Goal: Task Accomplishment & Management: Complete application form

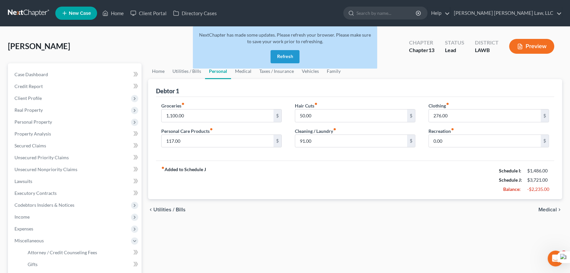
click at [286, 57] on button "Refresh" at bounding box center [285, 56] width 29 height 13
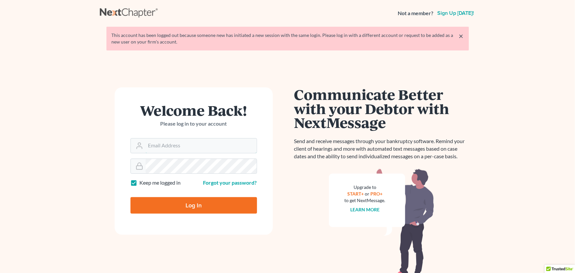
click at [170, 143] on input "Email Address" at bounding box center [201, 145] width 111 height 14
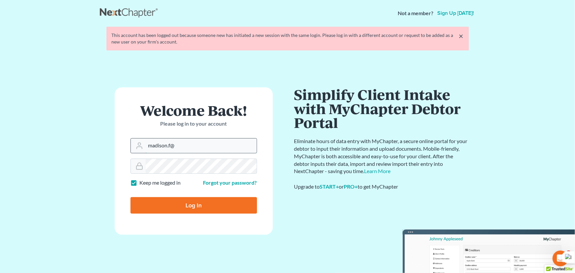
type input "[EMAIL_ADDRESS][DOMAIN_NAME]"
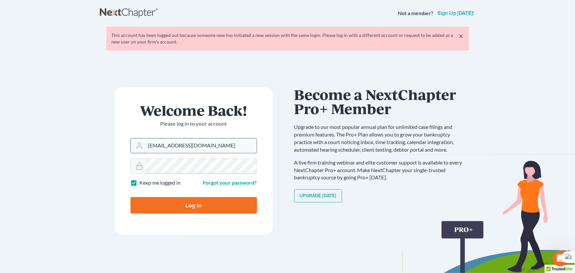
click at [130, 197] on input "Log In" at bounding box center [193, 205] width 126 height 16
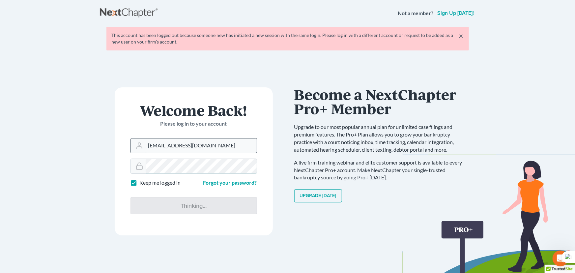
type input "Thinking..."
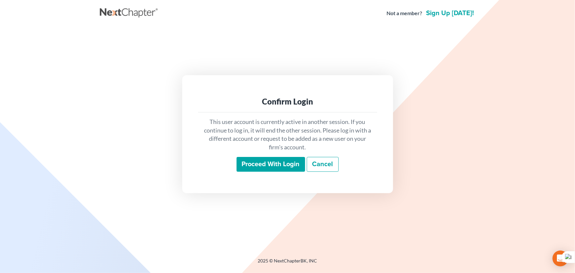
click at [276, 173] on div "This user account is currently active in another session. If you continue to lo…" at bounding box center [287, 144] width 179 height 65
click at [277, 166] on input "Proceed with login" at bounding box center [270, 164] width 68 height 15
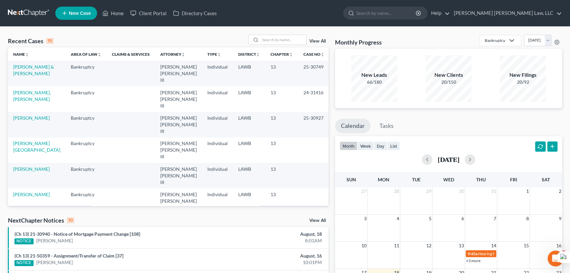
click at [348, 36] on div "Monthly Progress Bankruptcy Bankruptcy Other Personal Injury and Tort Law [DATE…" at bounding box center [448, 42] width 227 height 14
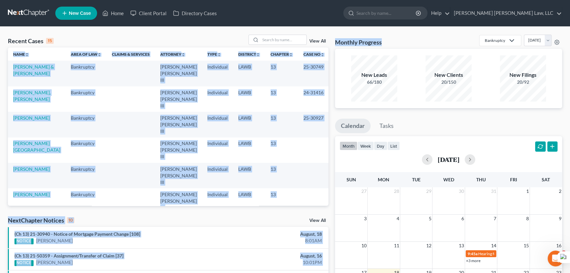
drag, startPoint x: 386, startPoint y: 41, endPoint x: 121, endPoint y: 23, distance: 265.1
click at [2, 54] on div "Recent Cases 15 View All Name unfold_more expand_more expand_less Area of Law u…" at bounding box center [285, 254] width 570 height 455
click at [121, 38] on div "Recent Cases 15 View All" at bounding box center [168, 41] width 321 height 13
click at [121, 23] on nav "Home New Case Client Portal Directory Cases E. Orum Young Law, LLC madison.f@eo…" at bounding box center [285, 13] width 570 height 26
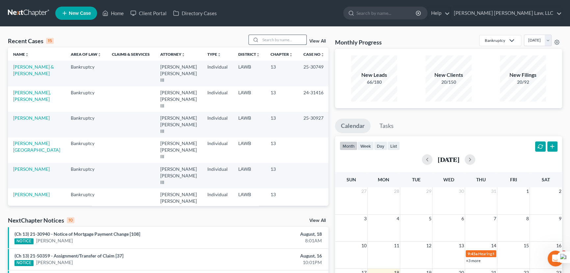
click at [277, 40] on input "search" at bounding box center [283, 40] width 46 height 10
type input "jackson, marvin"
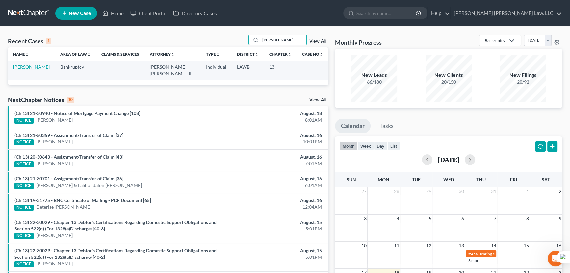
click at [40, 68] on link "Jackson, Marvin" at bounding box center [31, 67] width 37 height 6
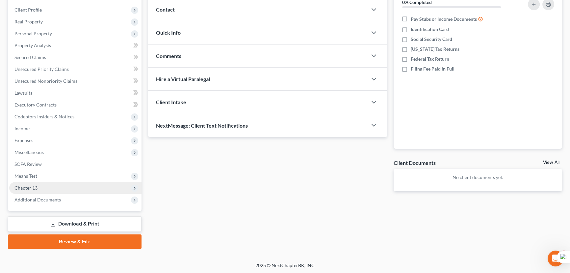
click at [47, 183] on span "Chapter 13" at bounding box center [75, 188] width 132 height 12
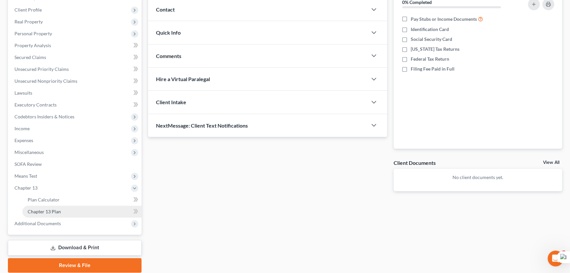
click at [53, 207] on link "Chapter 13 Plan" at bounding box center [81, 211] width 119 height 12
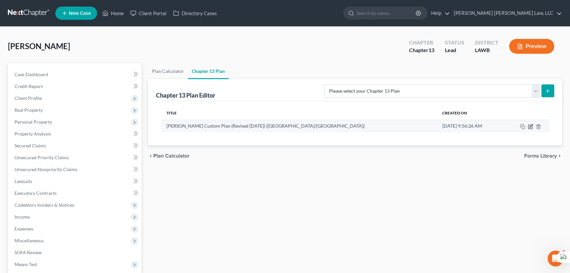
click at [531, 128] on icon "button" at bounding box center [530, 126] width 5 height 5
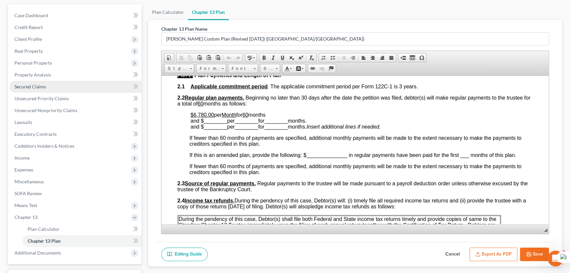
scroll to position [112, 0]
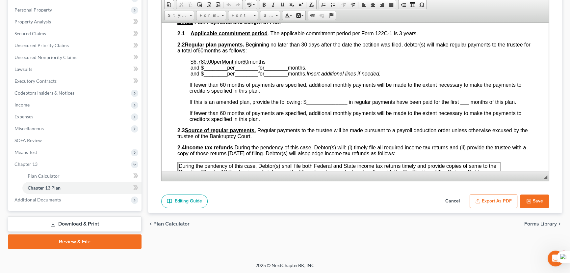
click at [527, 198] on icon "button" at bounding box center [529, 200] width 5 height 5
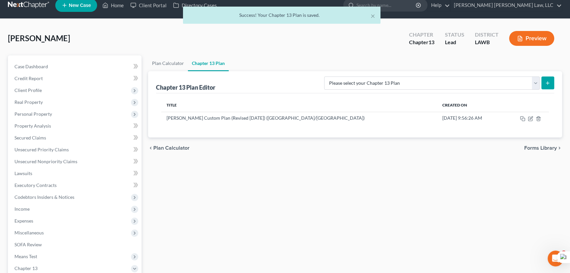
scroll to position [0, 0]
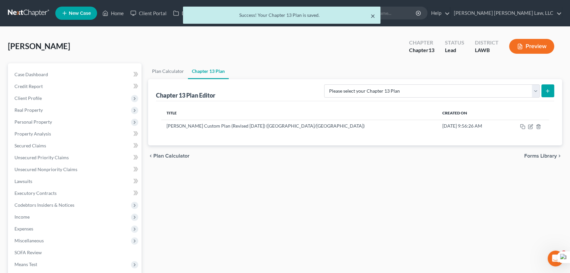
click at [372, 16] on button "×" at bounding box center [373, 16] width 5 height 8
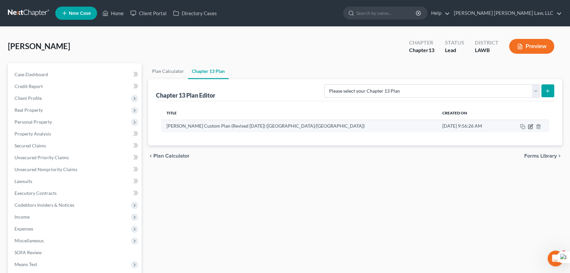
click at [531, 128] on icon "button" at bounding box center [530, 126] width 5 height 5
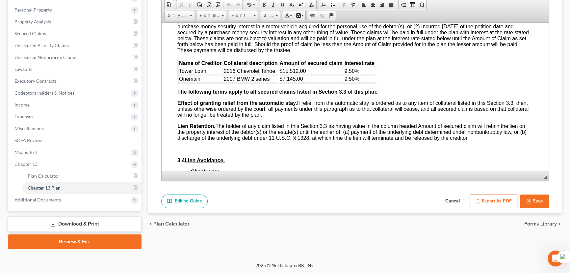
scroll to position [1107, 0]
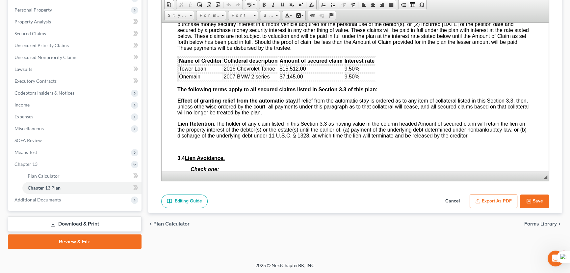
click at [524, 198] on button "Save" at bounding box center [534, 201] width 29 height 14
click at [39, 117] on span "Expenses" at bounding box center [75, 117] width 132 height 12
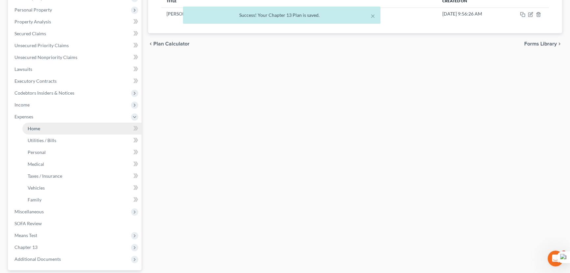
click at [41, 123] on link "Home" at bounding box center [81, 129] width 119 height 12
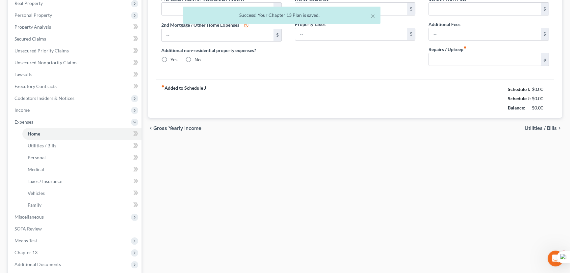
type input "1,800.00"
type input "0.00"
radio input "true"
type input "0.00"
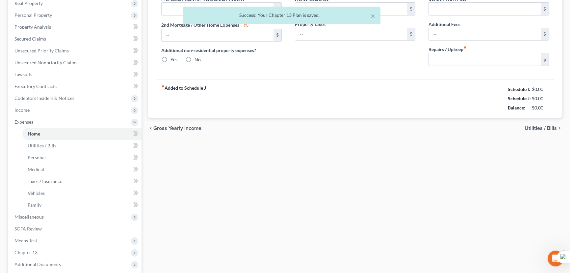
type input "0.00"
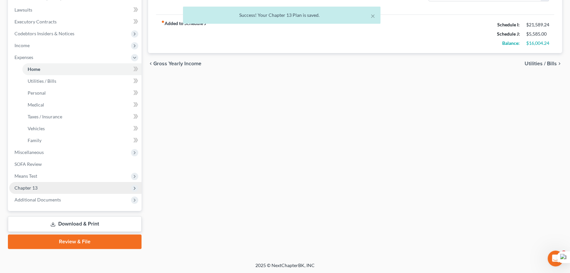
click at [66, 188] on span "Chapter 13" at bounding box center [75, 188] width 132 height 12
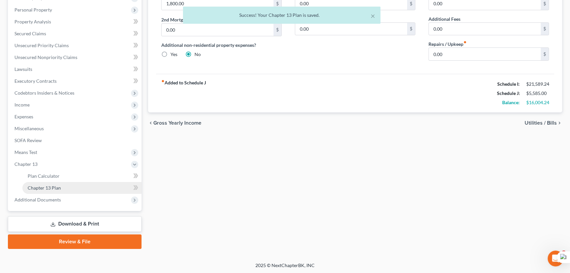
click at [70, 187] on link "Chapter 13 Plan" at bounding box center [81, 188] width 119 height 12
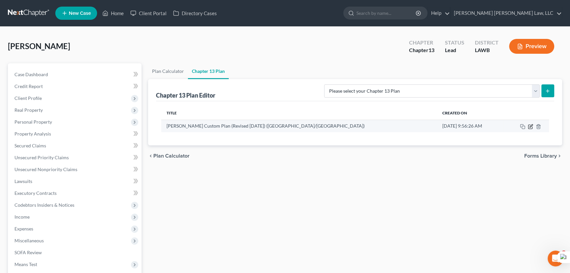
click at [529, 125] on icon "button" at bounding box center [531, 126] width 4 height 4
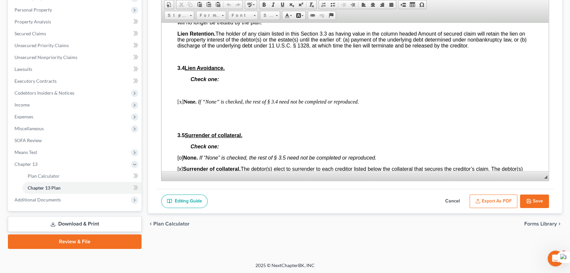
scroll to position [958, 0]
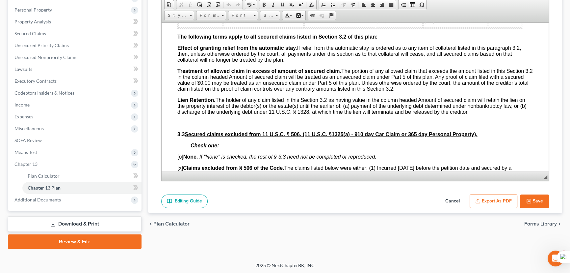
click at [514, 196] on button "Export as PDF" at bounding box center [494, 201] width 48 height 14
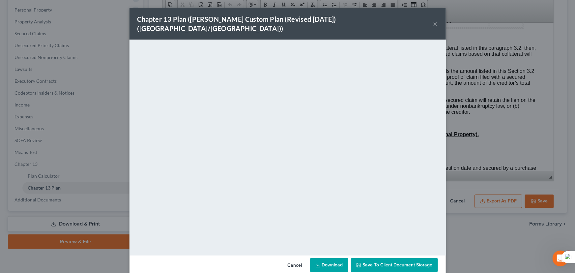
click at [433, 20] on button "×" at bounding box center [435, 24] width 5 height 8
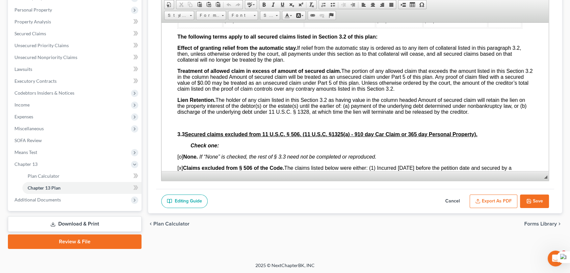
click at [537, 196] on button "Save" at bounding box center [534, 201] width 29 height 14
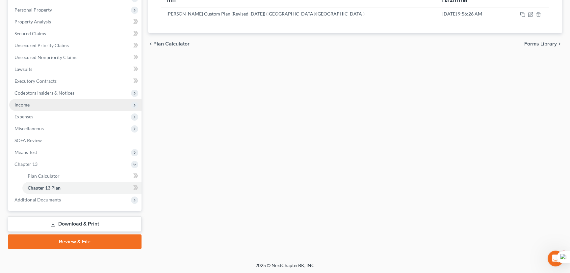
click at [50, 99] on span "Income" at bounding box center [75, 105] width 132 height 12
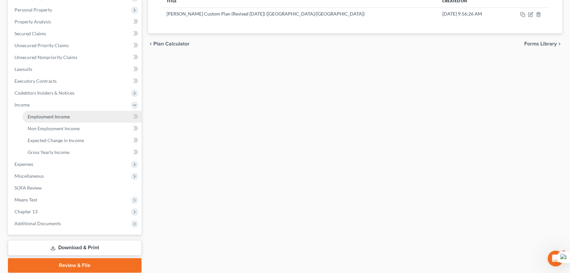
click at [52, 114] on span "Employment Income" at bounding box center [49, 117] width 42 height 6
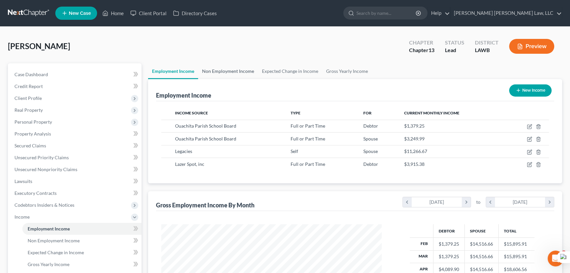
scroll to position [118, 234]
click at [234, 69] on link "Non Employment Income" at bounding box center [228, 71] width 60 height 16
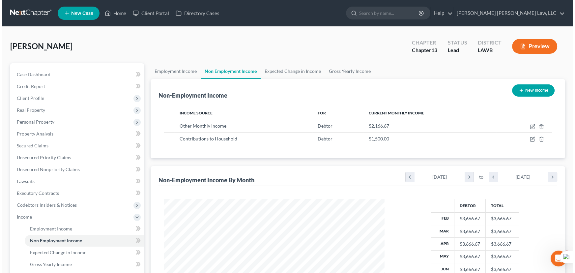
scroll to position [118, 234]
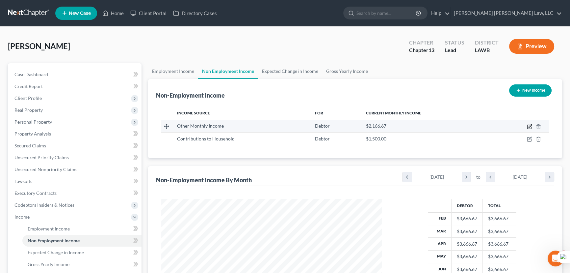
click at [529, 125] on icon "button" at bounding box center [529, 126] width 5 height 5
select select "13"
select select "3"
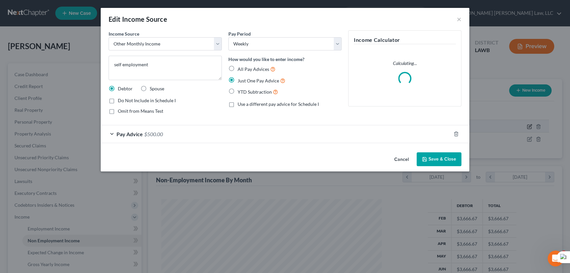
scroll to position [118, 236]
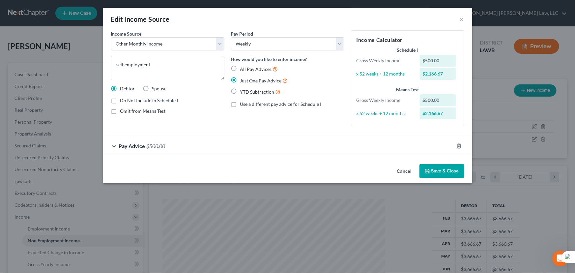
click at [456, 170] on button "Save & Close" at bounding box center [441, 171] width 45 height 14
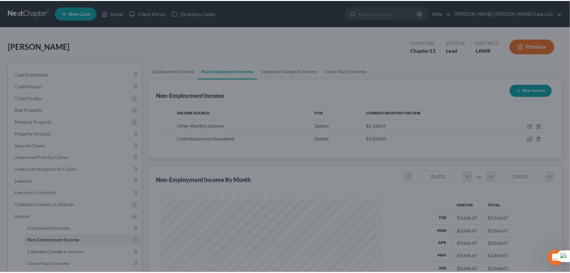
scroll to position [329189, 329073]
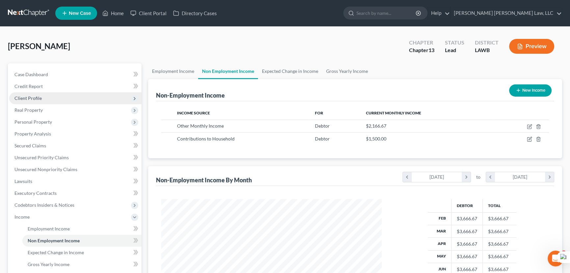
click at [44, 100] on span "Client Profile" at bounding box center [75, 98] width 132 height 12
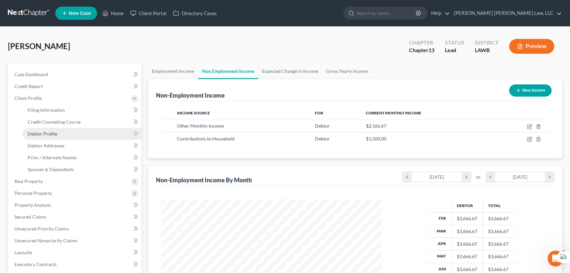
click at [52, 135] on span "Debtor Profile" at bounding box center [43, 134] width 30 height 6
select select "1"
select select "5"
